Goal: Information Seeking & Learning: Learn about a topic

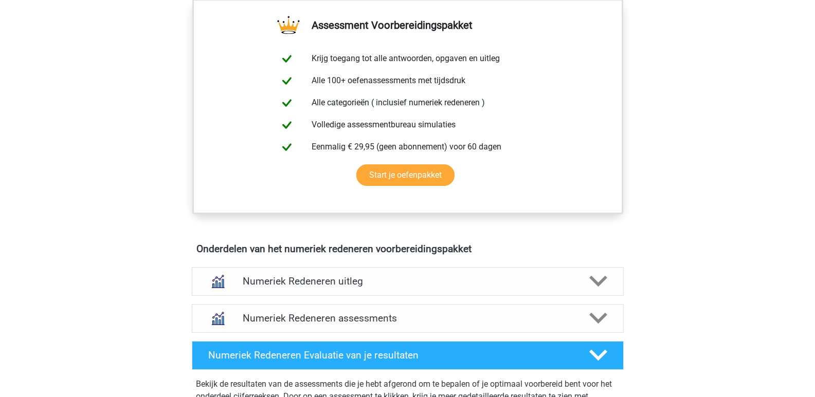
scroll to position [514, 0]
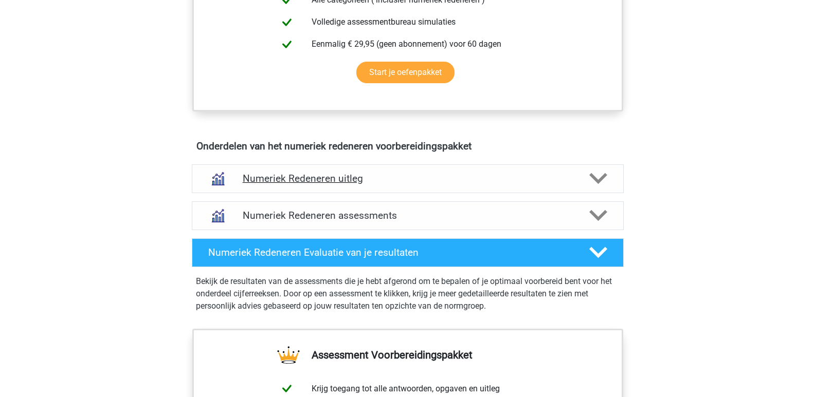
click at [594, 178] on polygon at bounding box center [598, 178] width 18 height 11
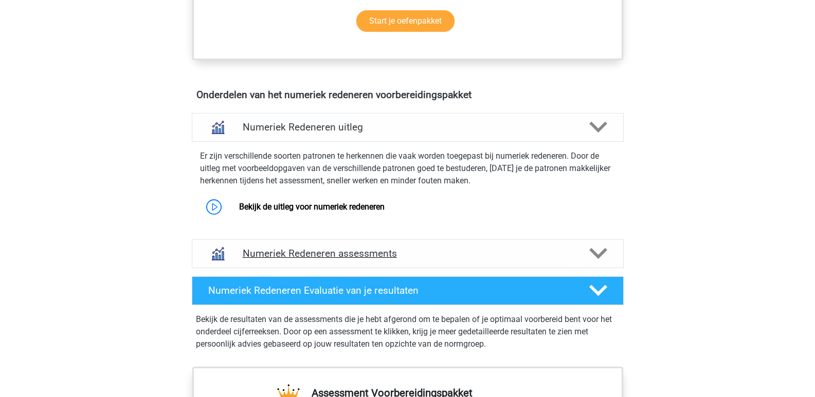
scroll to position [617, 0]
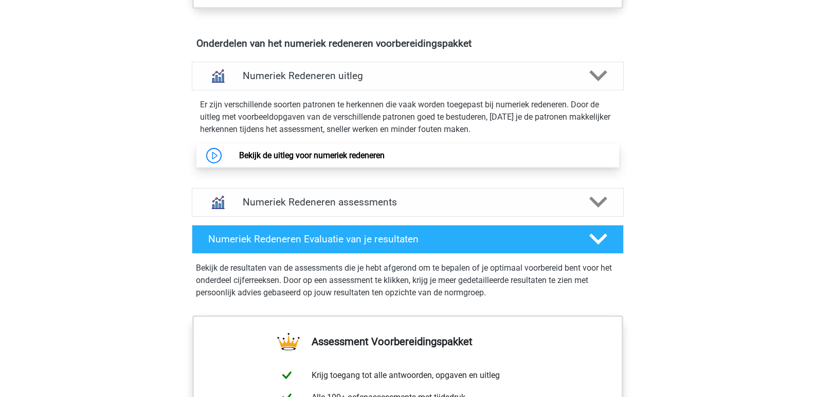
click at [239, 156] on link "Bekijk de uitleg voor numeriek redeneren" at bounding box center [311, 156] width 145 height 10
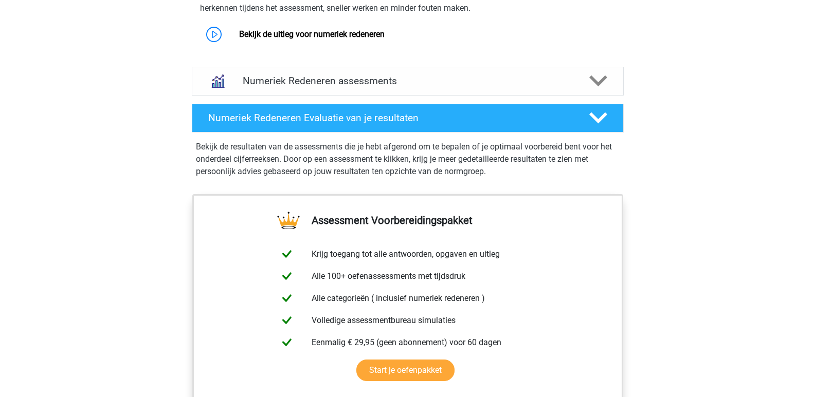
scroll to position [481, 0]
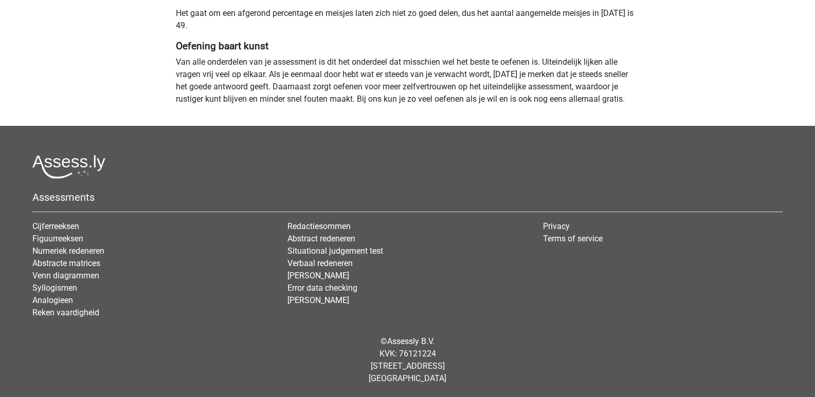
scroll to position [940, 0]
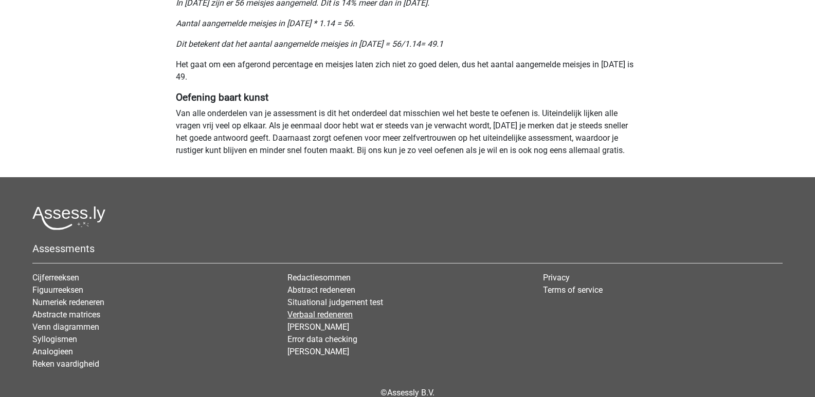
click at [316, 317] on link "Verbaal redeneren" at bounding box center [319, 315] width 65 height 10
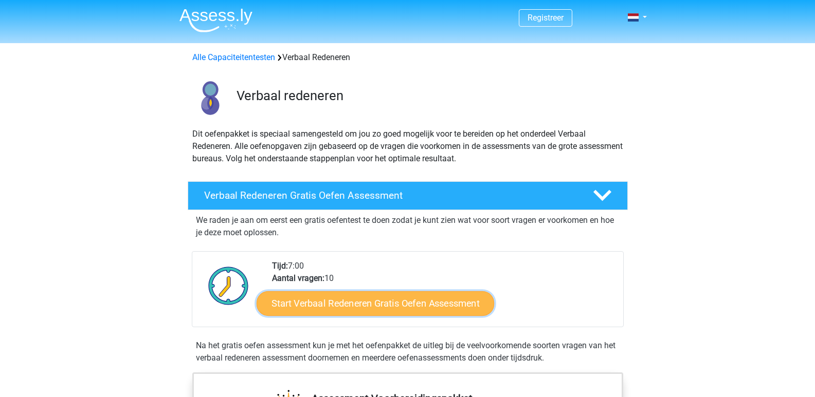
click at [347, 310] on link "Start Verbaal Redeneren Gratis Oefen Assessment" at bounding box center [374, 303] width 237 height 25
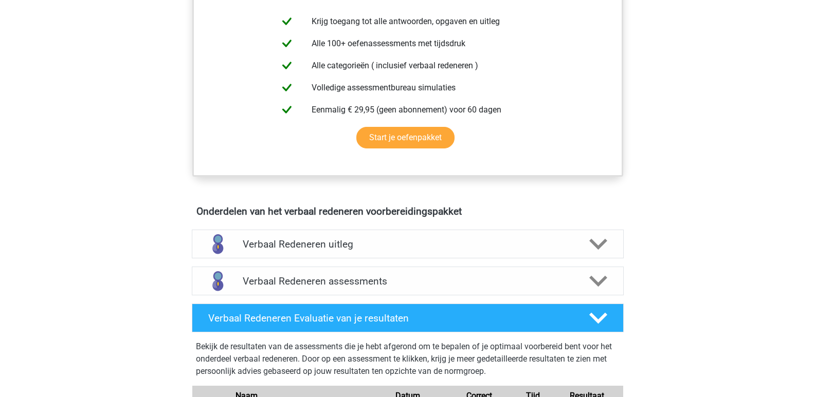
scroll to position [463, 0]
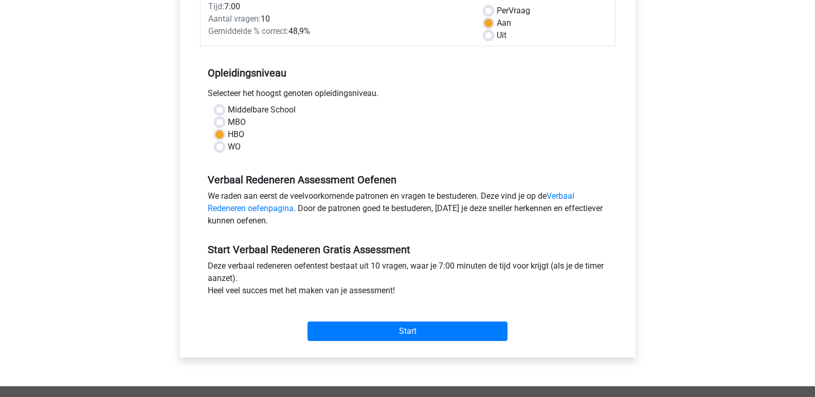
scroll to position [206, 0]
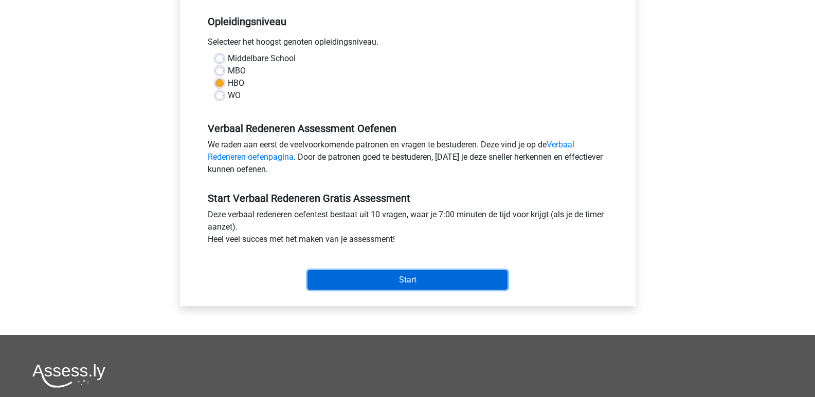
click at [372, 282] on input "Start" at bounding box center [407, 280] width 200 height 20
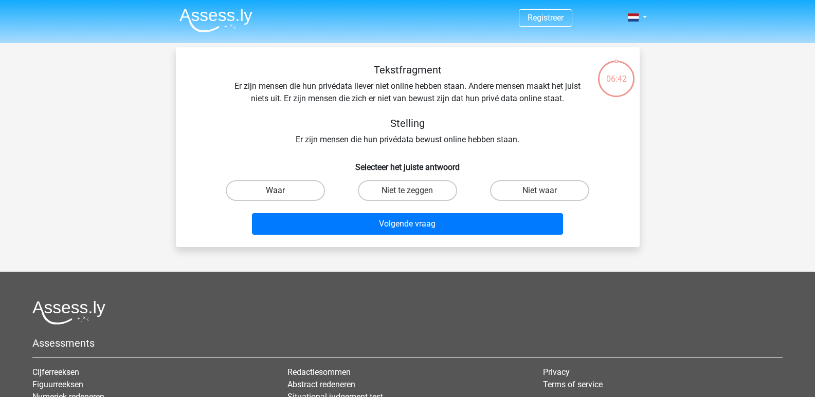
click at [275, 186] on label "Waar" at bounding box center [275, 190] width 99 height 21
click at [275, 191] on input "Waar" at bounding box center [278, 194] width 7 height 7
radio input "true"
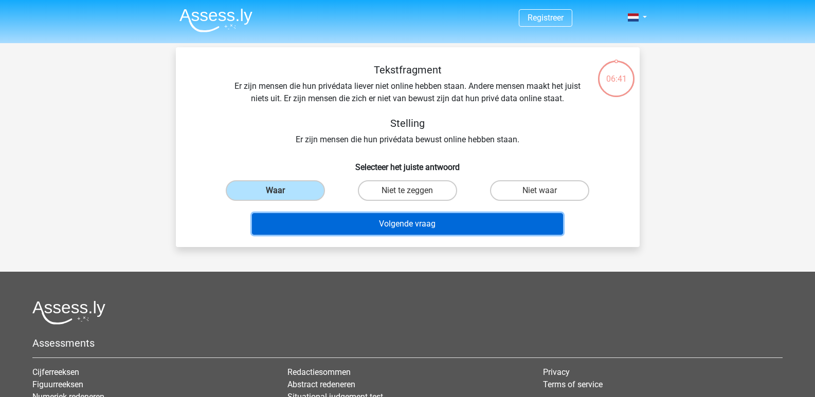
click at [358, 224] on button "Volgende vraag" at bounding box center [407, 224] width 311 height 22
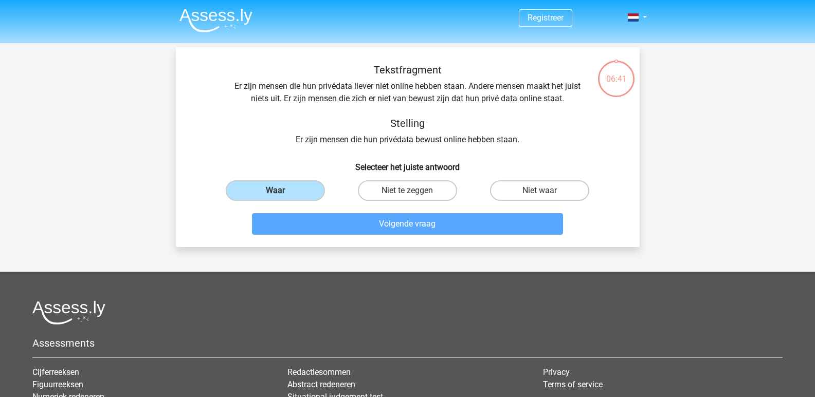
scroll to position [47, 0]
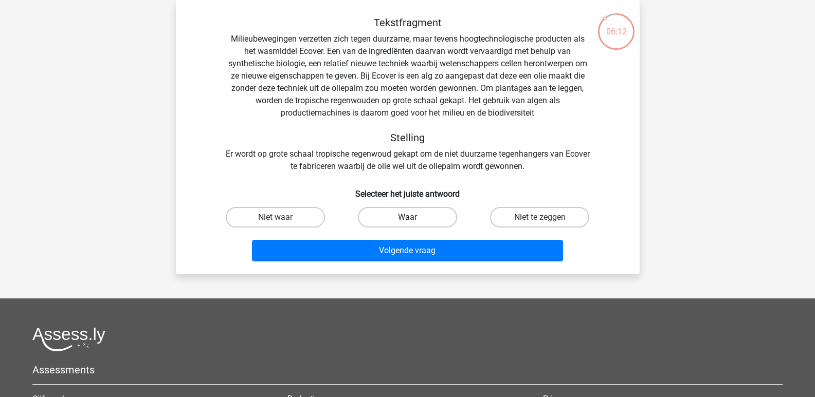
click at [419, 220] on label "Waar" at bounding box center [407, 217] width 99 height 21
click at [414, 220] on input "Waar" at bounding box center [410, 220] width 7 height 7
radio input "true"
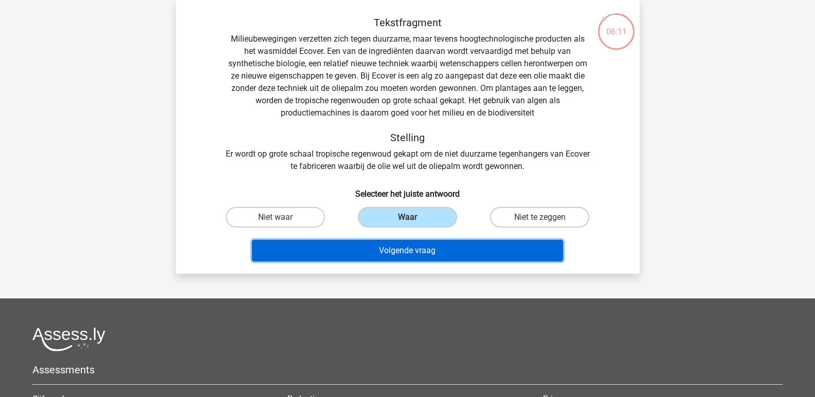
click at [413, 253] on button "Volgende vraag" at bounding box center [407, 251] width 311 height 22
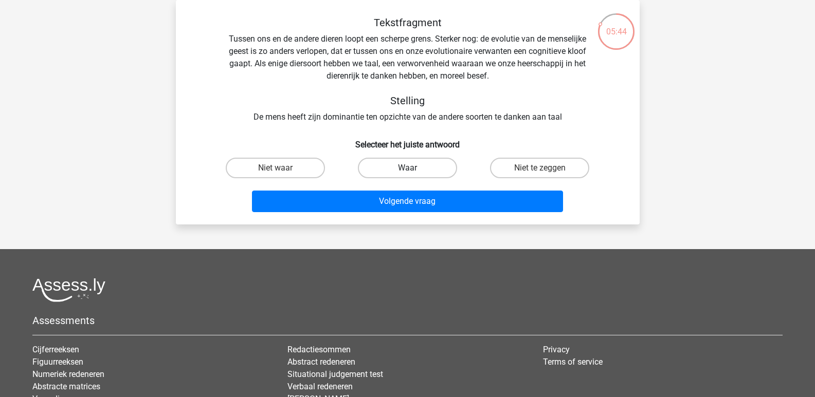
click at [418, 162] on label "Waar" at bounding box center [407, 168] width 99 height 21
click at [414, 168] on input "Waar" at bounding box center [410, 171] width 7 height 7
radio input "true"
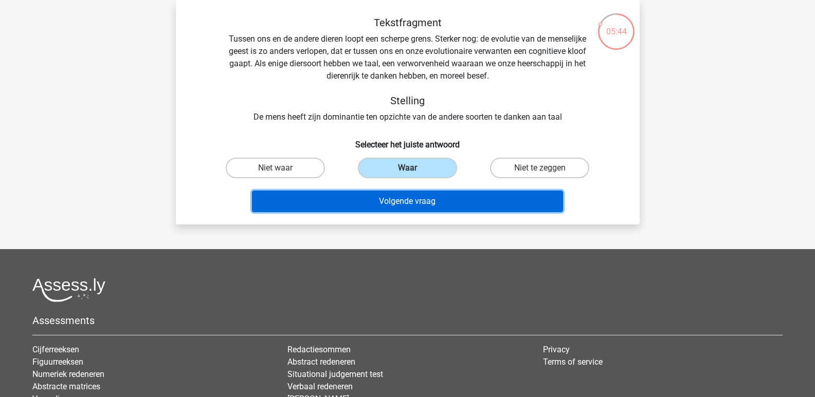
click at [410, 203] on button "Volgende vraag" at bounding box center [407, 202] width 311 height 22
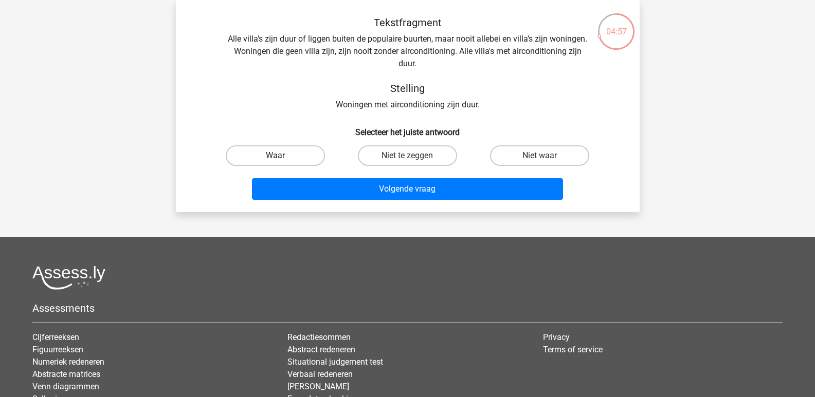
click at [251, 153] on label "Waar" at bounding box center [275, 155] width 99 height 21
click at [275, 156] on input "Waar" at bounding box center [278, 159] width 7 height 7
radio input "true"
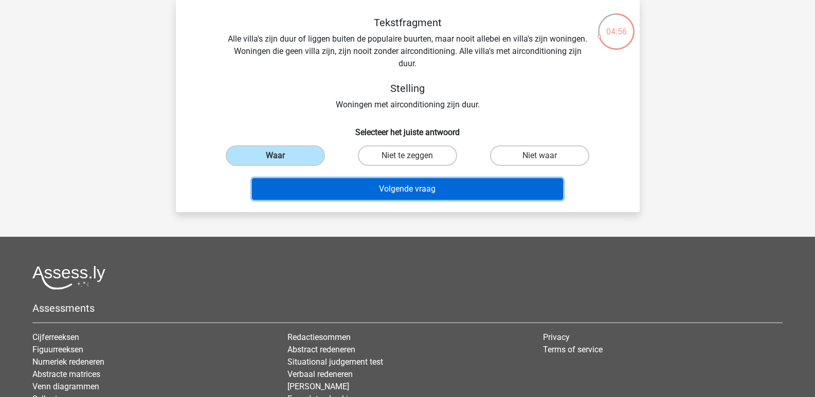
click at [405, 195] on button "Volgende vraag" at bounding box center [407, 189] width 311 height 22
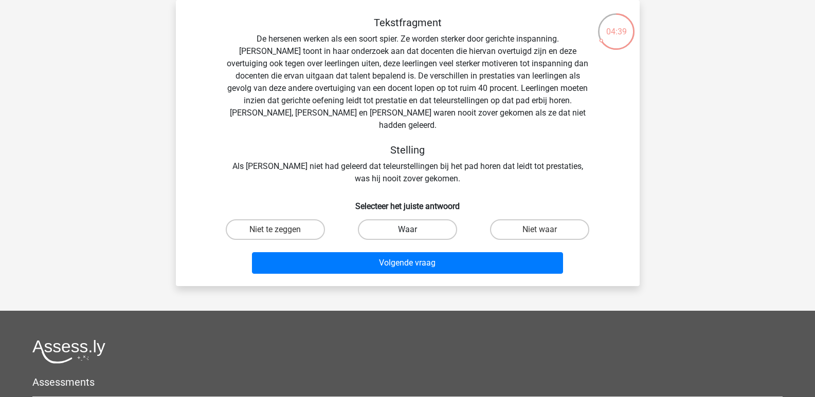
click at [381, 219] on label "Waar" at bounding box center [407, 229] width 99 height 21
click at [407, 230] on input "Waar" at bounding box center [410, 233] width 7 height 7
radio input "true"
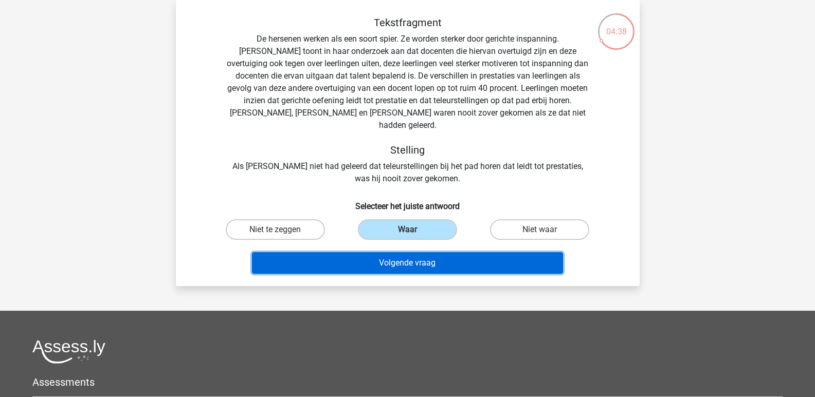
click at [423, 252] on button "Volgende vraag" at bounding box center [407, 263] width 311 height 22
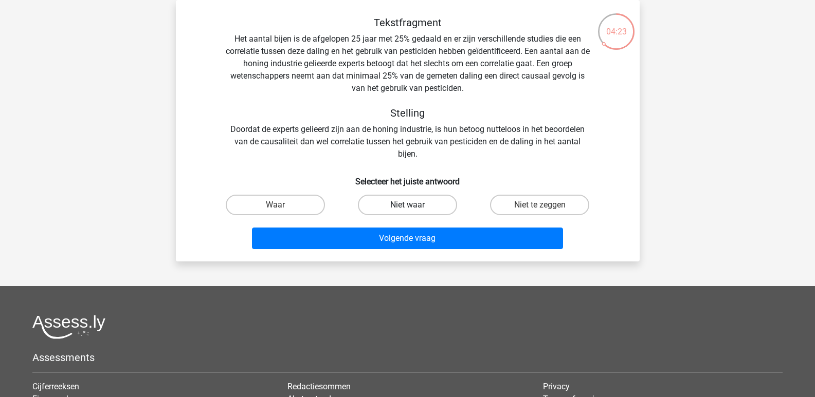
click at [385, 197] on label "Niet waar" at bounding box center [407, 205] width 99 height 21
click at [407, 205] on input "Niet waar" at bounding box center [410, 208] width 7 height 7
radio input "true"
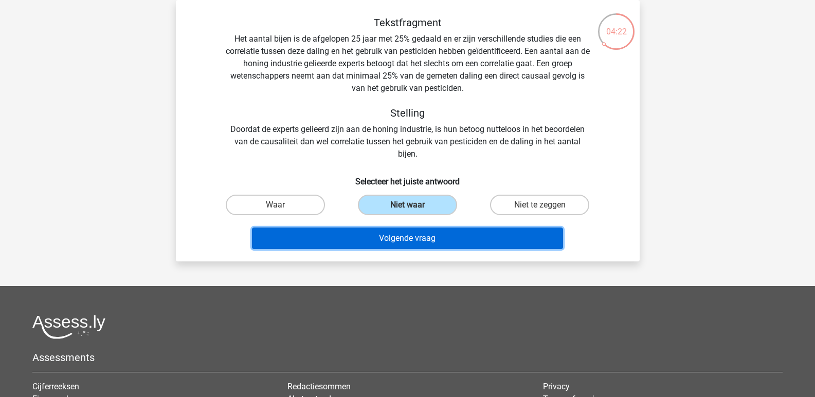
click at [396, 242] on button "Volgende vraag" at bounding box center [407, 239] width 311 height 22
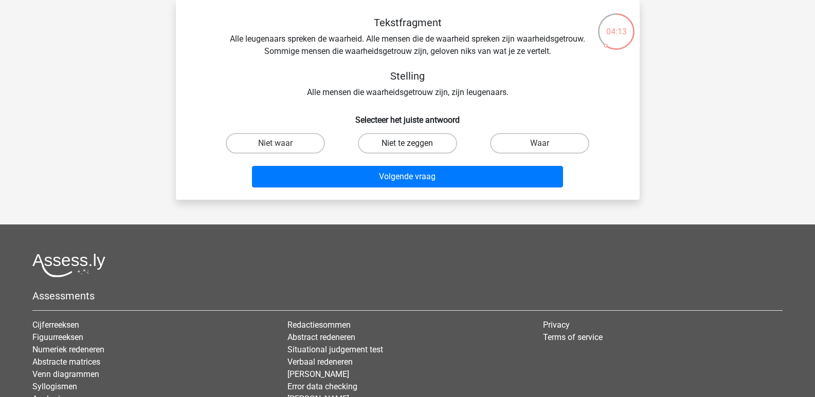
drag, startPoint x: 396, startPoint y: 134, endPoint x: 397, endPoint y: 140, distance: 6.2
click at [397, 134] on label "Niet te zeggen" at bounding box center [407, 143] width 99 height 21
click at [407, 143] on input "Niet te zeggen" at bounding box center [410, 146] width 7 height 7
radio input "true"
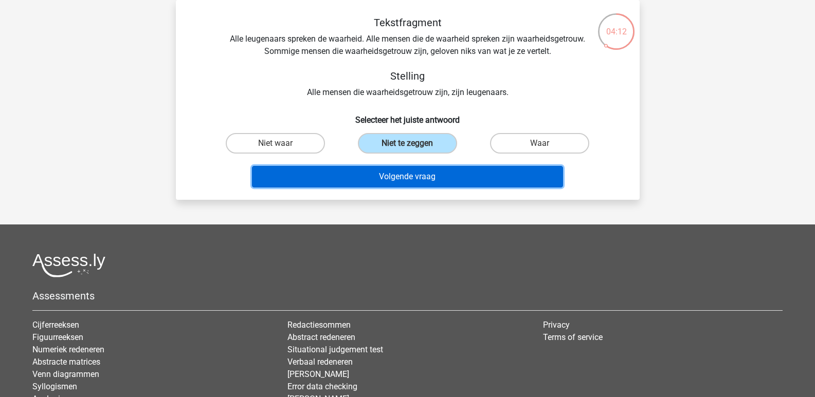
click at [401, 175] on button "Volgende vraag" at bounding box center [407, 177] width 311 height 22
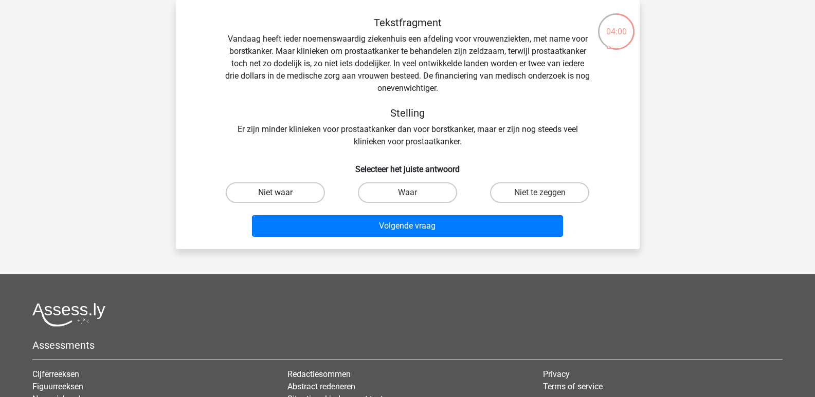
drag, startPoint x: 266, startPoint y: 194, endPoint x: 366, endPoint y: 229, distance: 105.7
click at [266, 194] on label "Niet waar" at bounding box center [275, 192] width 99 height 21
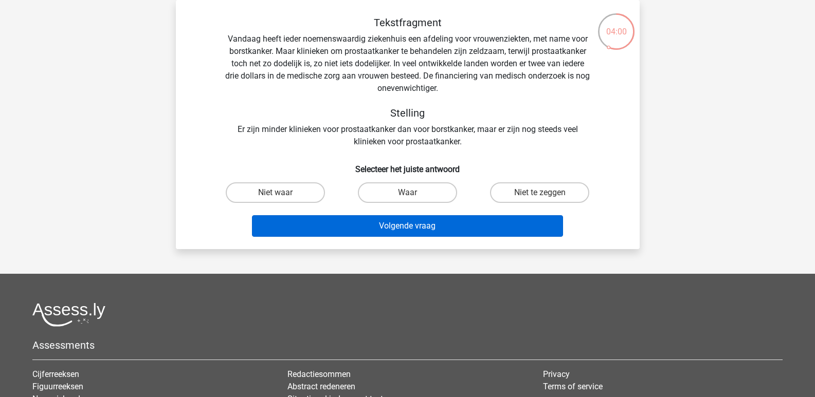
click at [275, 194] on input "Niet waar" at bounding box center [278, 196] width 7 height 7
radio input "true"
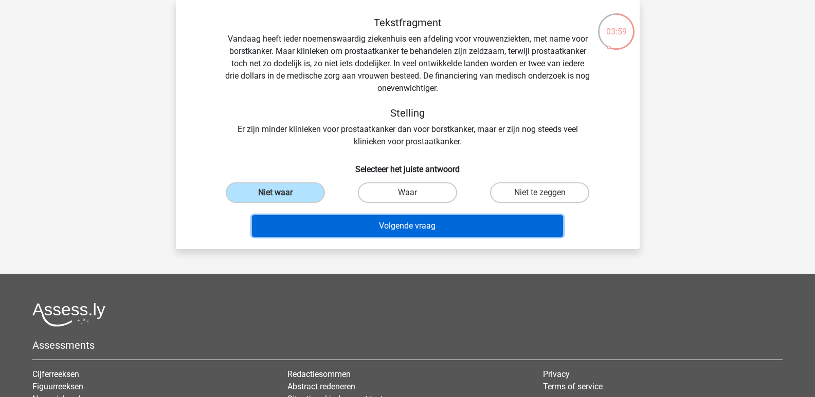
click at [390, 227] on button "Volgende vraag" at bounding box center [407, 226] width 311 height 22
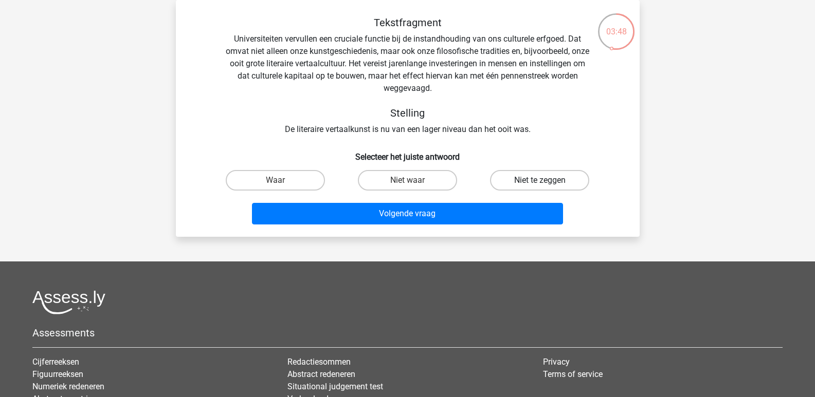
click at [517, 179] on label "Niet te zeggen" at bounding box center [539, 180] width 99 height 21
click at [540, 180] on input "Niet te zeggen" at bounding box center [543, 183] width 7 height 7
radio input "true"
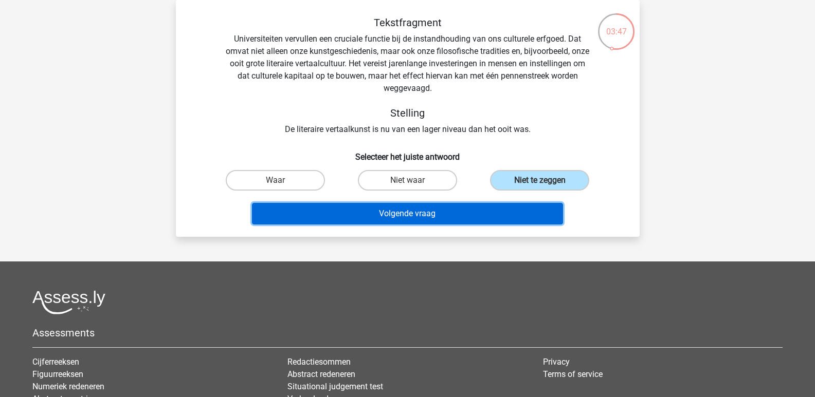
click at [412, 214] on button "Volgende vraag" at bounding box center [407, 214] width 311 height 22
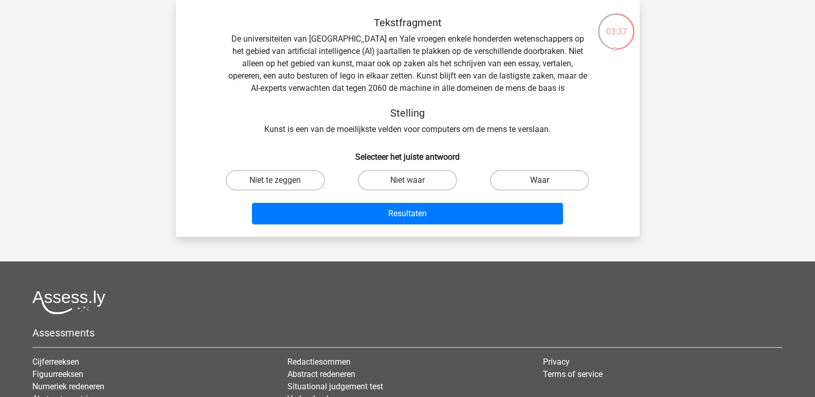
drag, startPoint x: 525, startPoint y: 176, endPoint x: 437, endPoint y: 207, distance: 93.3
click at [525, 177] on label "Waar" at bounding box center [539, 180] width 99 height 21
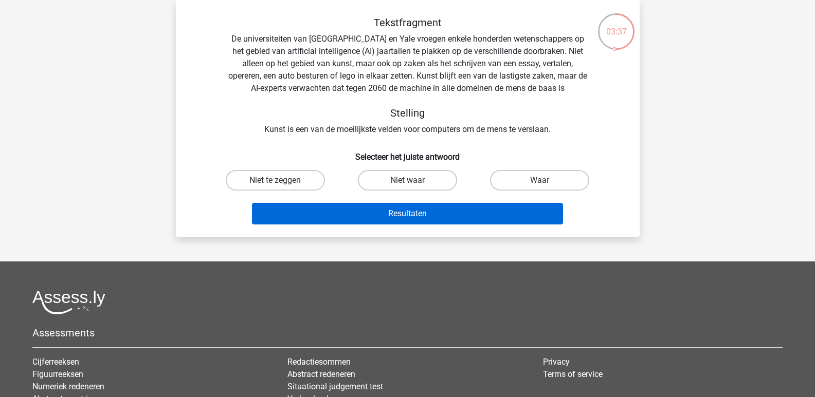
click at [540, 180] on input "Waar" at bounding box center [543, 183] width 7 height 7
radio input "true"
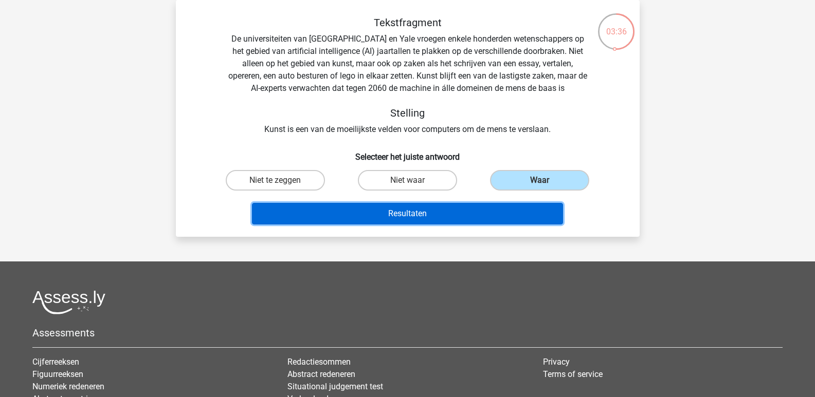
click at [400, 214] on button "Resultaten" at bounding box center [407, 214] width 311 height 22
